Goal: Information Seeking & Learning: Check status

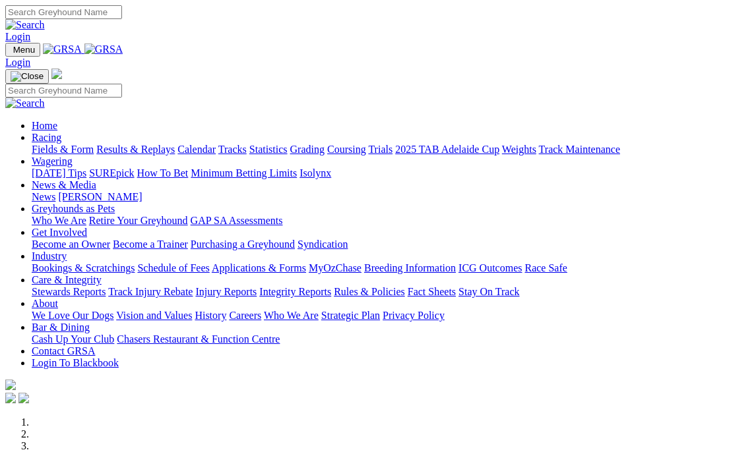
click at [173, 144] on link "Results & Replays" at bounding box center [135, 149] width 78 height 11
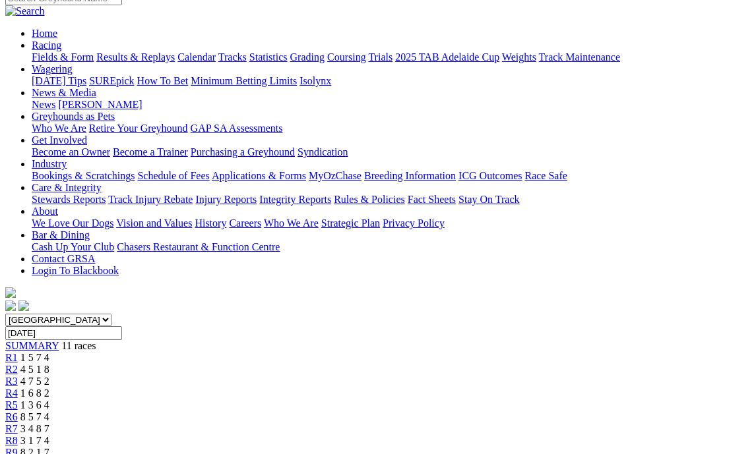
scroll to position [66, 0]
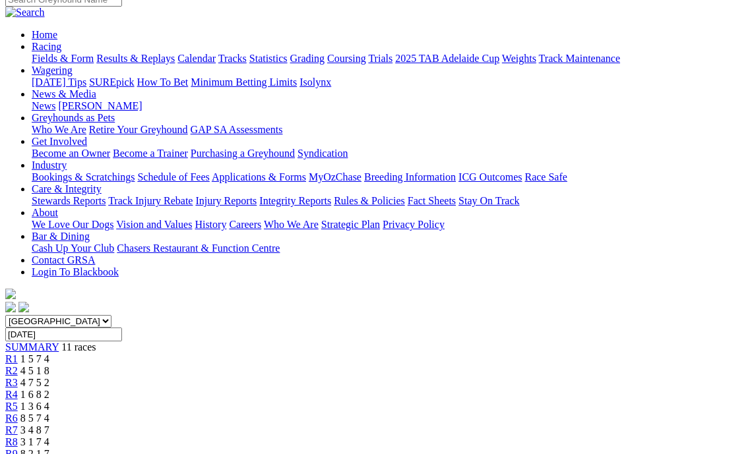
scroll to position [66, 0]
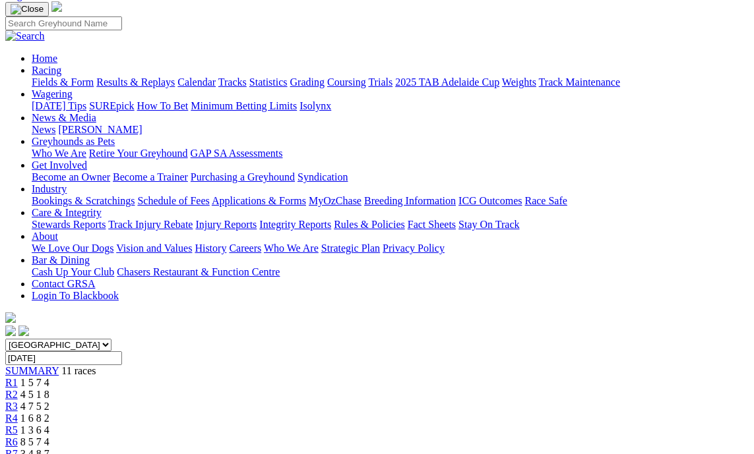
scroll to position [66, 0]
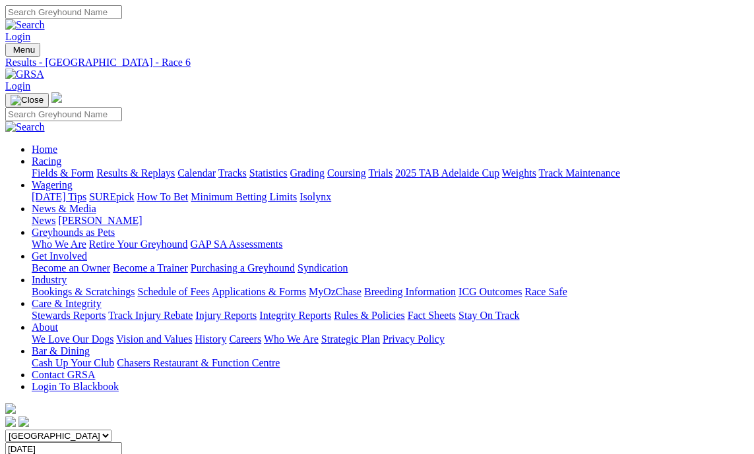
drag, startPoint x: 359, startPoint y: 200, endPoint x: 363, endPoint y: 207, distance: 8.6
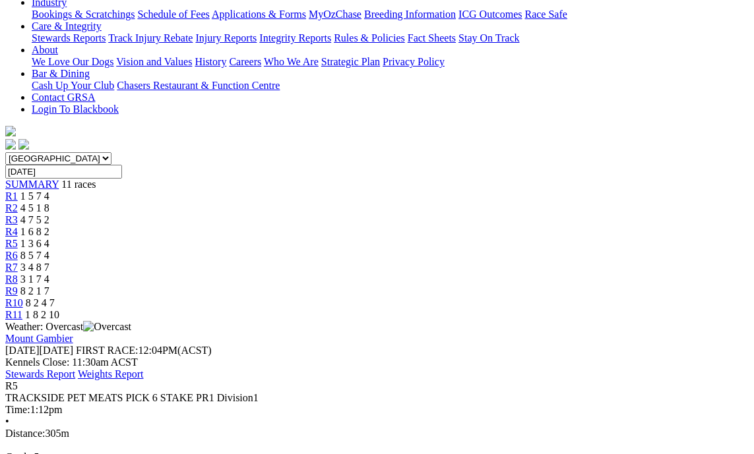
scroll to position [198, 0]
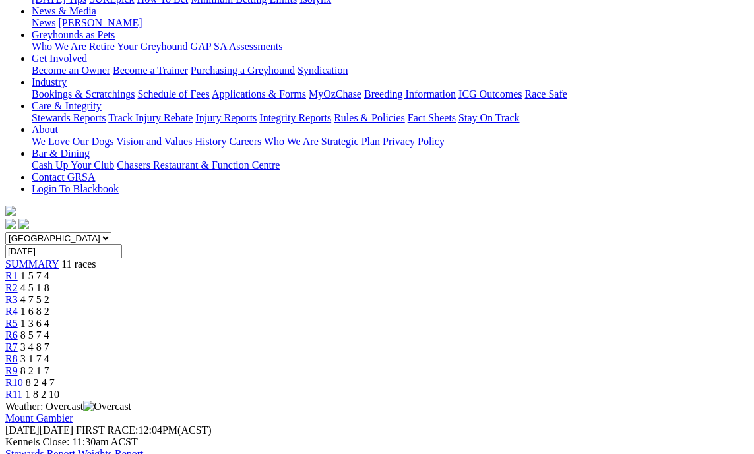
click at [75, 449] on link "Stewards Report" at bounding box center [40, 454] width 70 height 11
